Goal: Communication & Community: Answer question/provide support

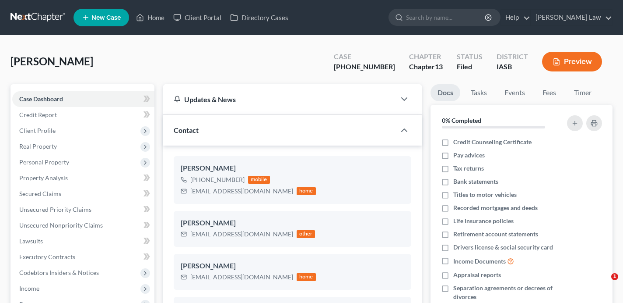
select select "0"
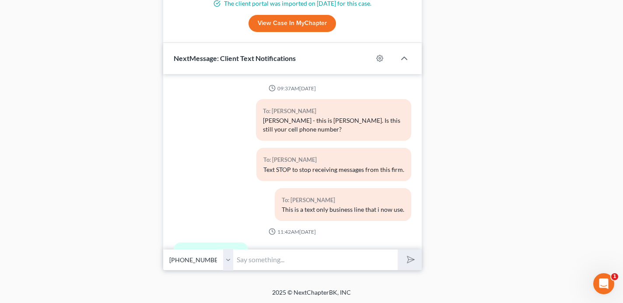
scroll to position [2330, 0]
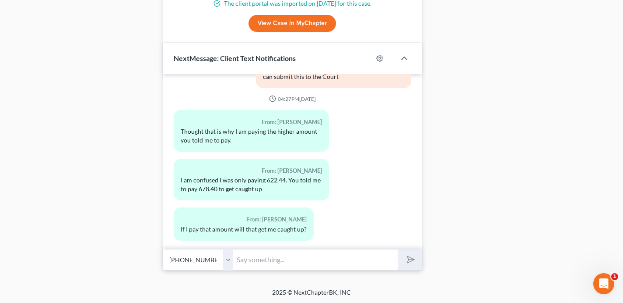
click at [324, 262] on input "text" at bounding box center [315, 259] width 165 height 21
click at [249, 214] on div "From: [PERSON_NAME]" at bounding box center [244, 219] width 126 height 10
click at [271, 259] on input "text" at bounding box center [315, 259] width 165 height 21
paste input "$622.14"
click at [237, 259] on input "$622.14" at bounding box center [315, 259] width 165 height 21
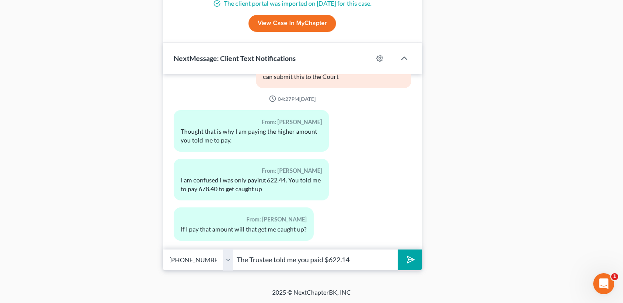
click at [369, 262] on input "The Trustee told me you paid $622.14" at bounding box center [315, 259] width 165 height 21
type input "The Trustee told me you paid $622.14 on 9/14"
click at [398, 249] on button "submit" at bounding box center [410, 259] width 24 height 21
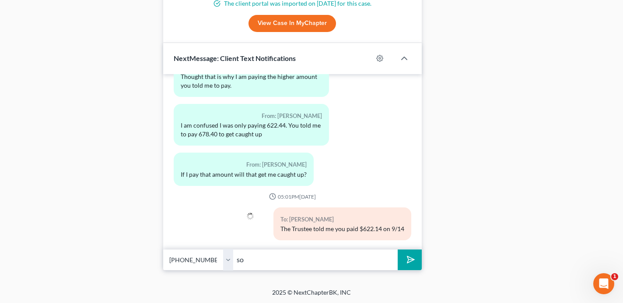
type input "s"
type input "So according to her you haven't been paying the higher amount"
click at [398, 249] on button "submit" at bounding box center [410, 259] width 24 height 21
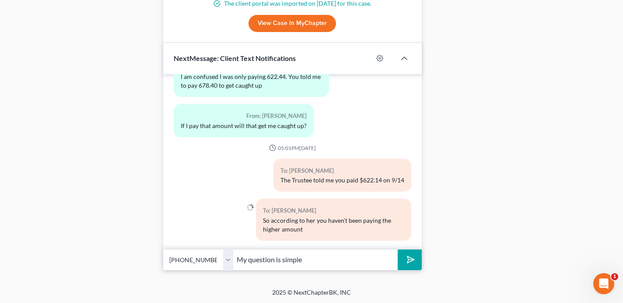
type input "My question is simple"
click at [398, 249] on button "submit" at bounding box center [410, 259] width 24 height 21
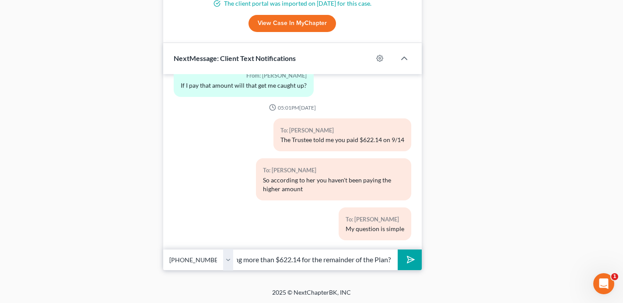
scroll to position [0, 183]
type input "Are you willing to catch up on the pass due amount by paying more than $622.14 …"
click at [398, 249] on button "submit" at bounding box center [410, 259] width 24 height 21
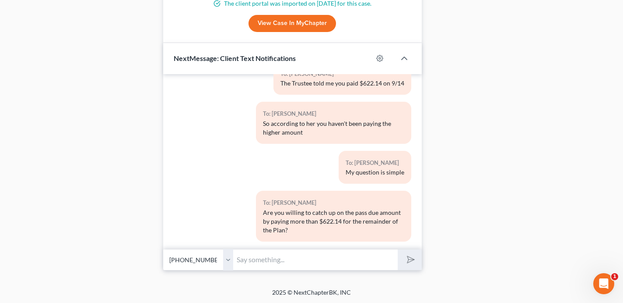
scroll to position [2531, 0]
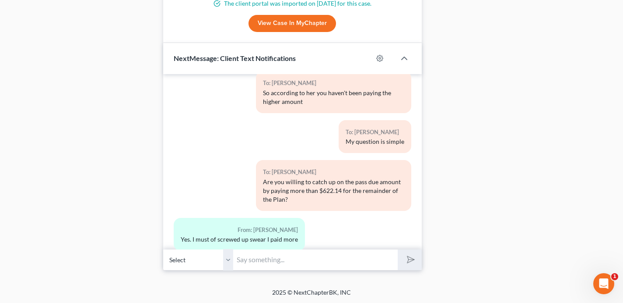
scroll to position [2611, 0]
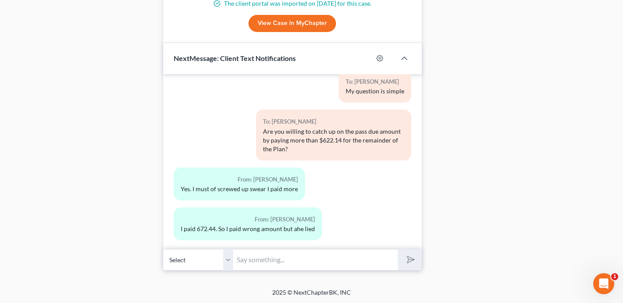
click at [283, 263] on input "text" at bounding box center [315, 259] width 165 height 21
click at [332, 258] on input "text" at bounding box center [315, 259] width 165 height 21
click at [325, 263] on input "text" at bounding box center [315, 259] width 165 height 21
click at [382, 288] on div "2025 © NextChapterBK, INC" at bounding box center [311, 296] width 499 height 16
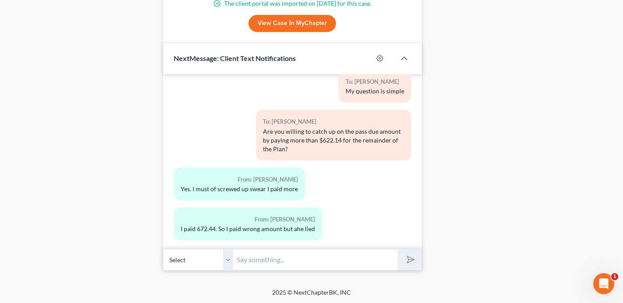
click at [333, 265] on input "text" at bounding box center [315, 259] width 165 height 21
type input "I don't think she lied. It was probably an oversight"
click at [398, 249] on button "submit" at bounding box center [410, 259] width 24 height 21
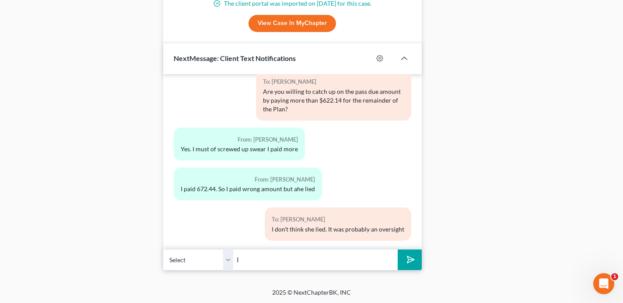
type input "I"
type input "What's important is that you are okay paying approximately that amount moving f…"
click at [398, 249] on button "submit" at bounding box center [410, 259] width 24 height 21
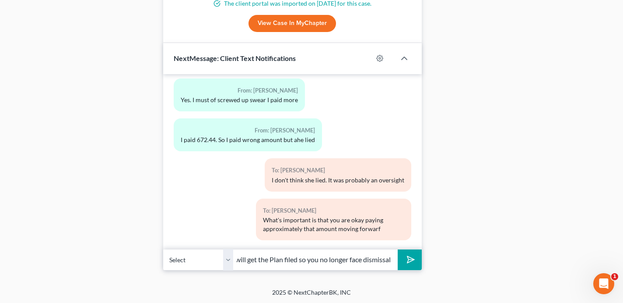
scroll to position [0, 8]
type input "I will get the Plan filed so you no longer face dismissal"
click at [398, 249] on button "submit" at bounding box center [410, 259] width 24 height 21
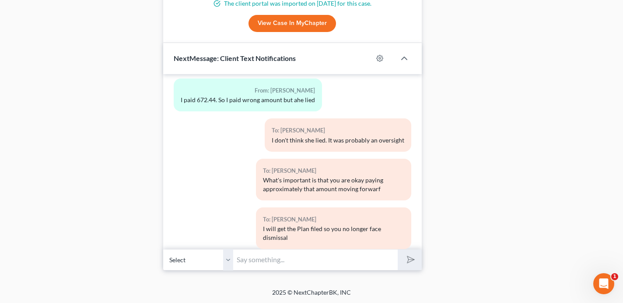
click at [249, 256] on input "text" at bounding box center [315, 259] width 165 height 21
click at [270, 259] on input "text" at bounding box center [315, 259] width 165 height 21
type input "$668 per month is the amount needed moving forward."
click at [398, 249] on button "submit" at bounding box center [410, 259] width 24 height 21
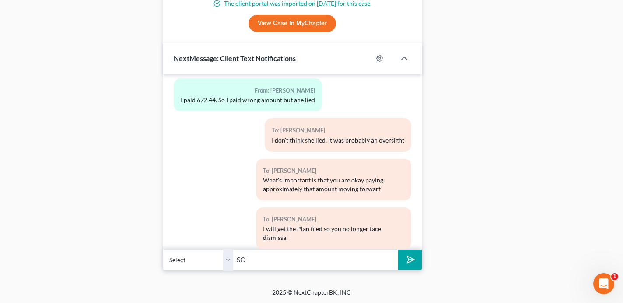
scroll to position [2789, 0]
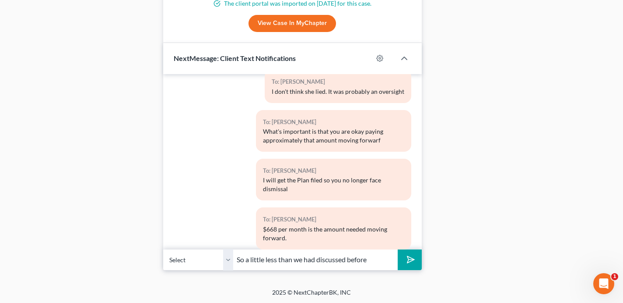
type input "So a little less than we had discussed before"
click at [398, 249] on button "submit" at bounding box center [410, 259] width 24 height 21
